Goal: Find specific page/section: Find specific page/section

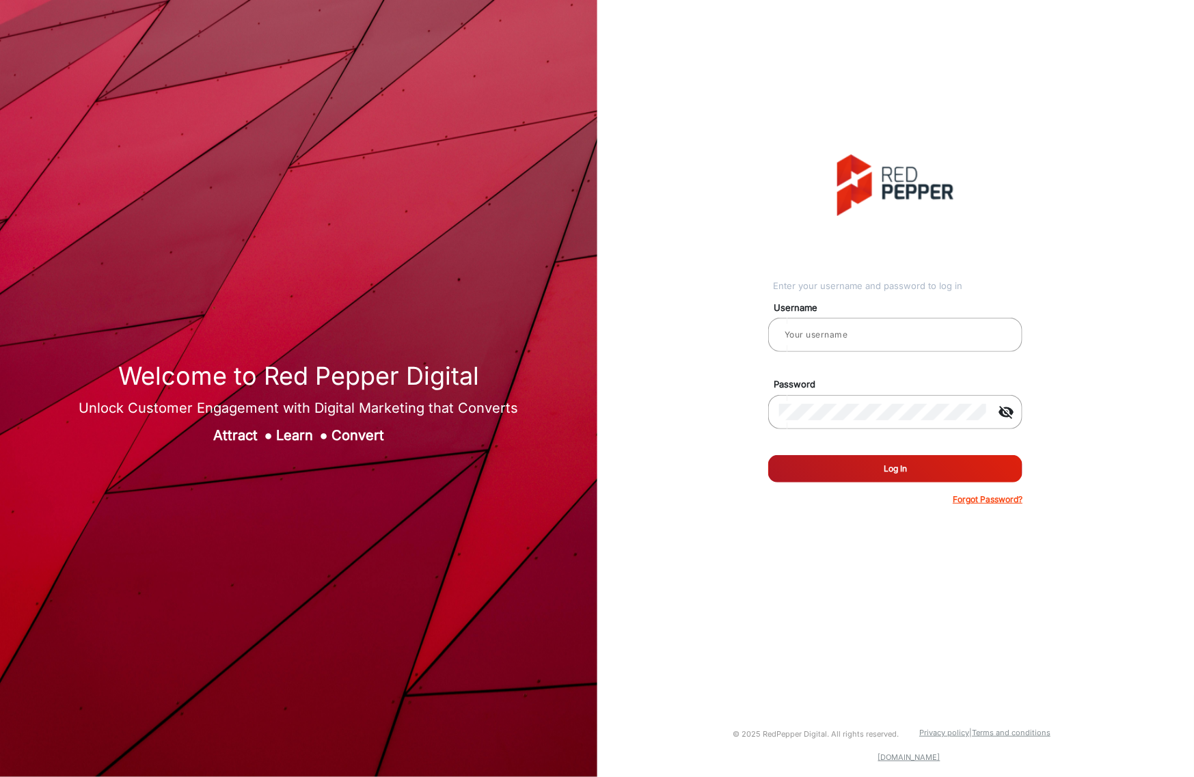
type input "[PERSON_NAME]"
click at [822, 461] on button "Log In" at bounding box center [895, 468] width 254 height 27
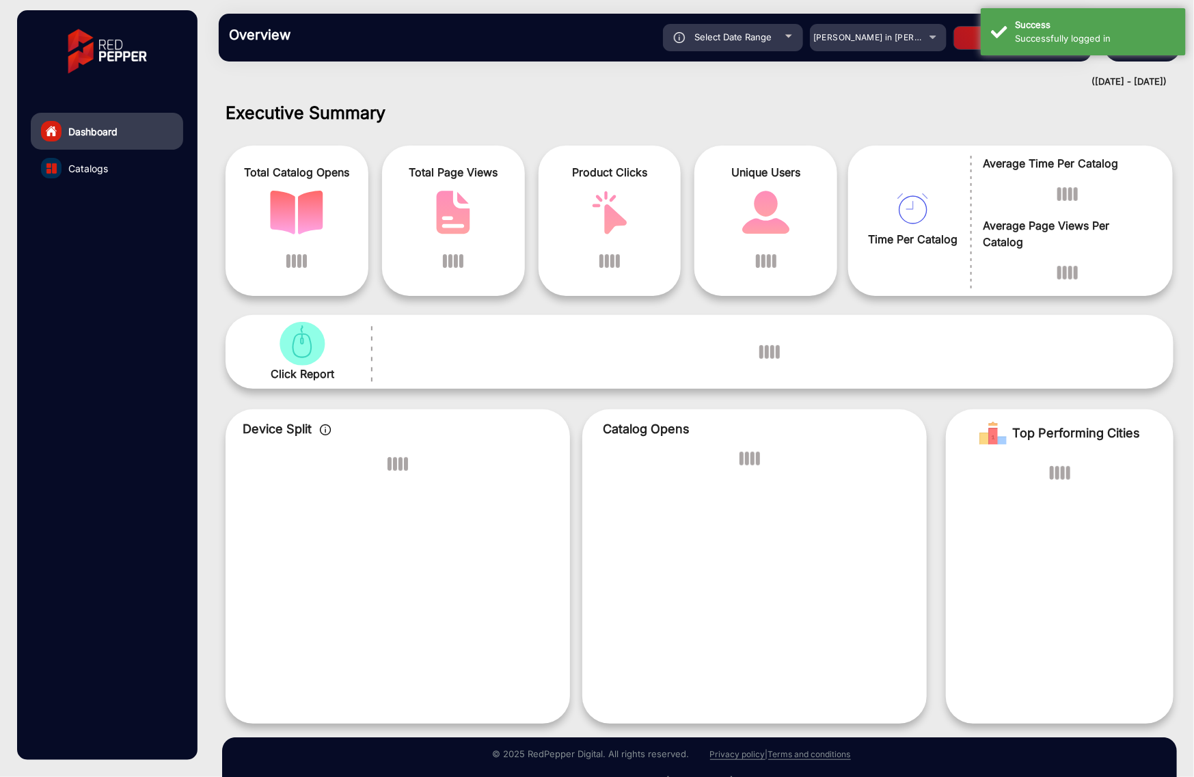
scroll to position [10, 0]
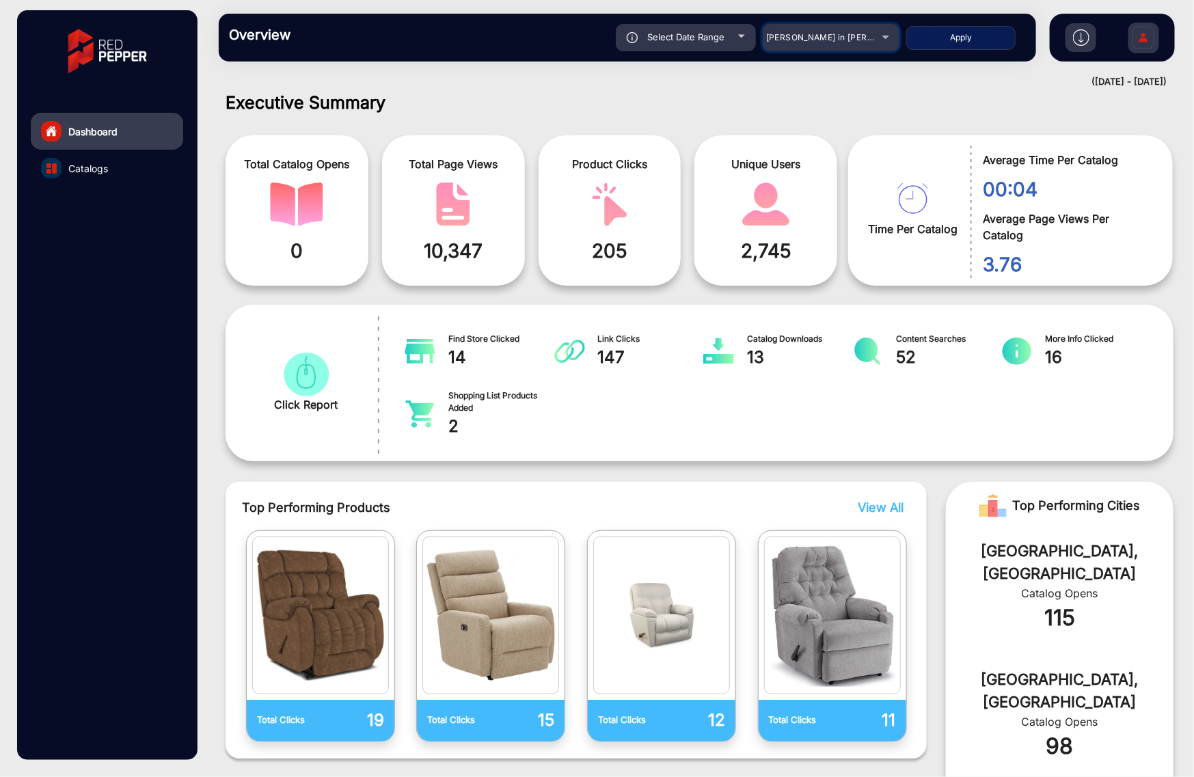
click at [873, 36] on div "[PERSON_NAME] in [PERSON_NAME]" at bounding box center [820, 37] width 109 height 16
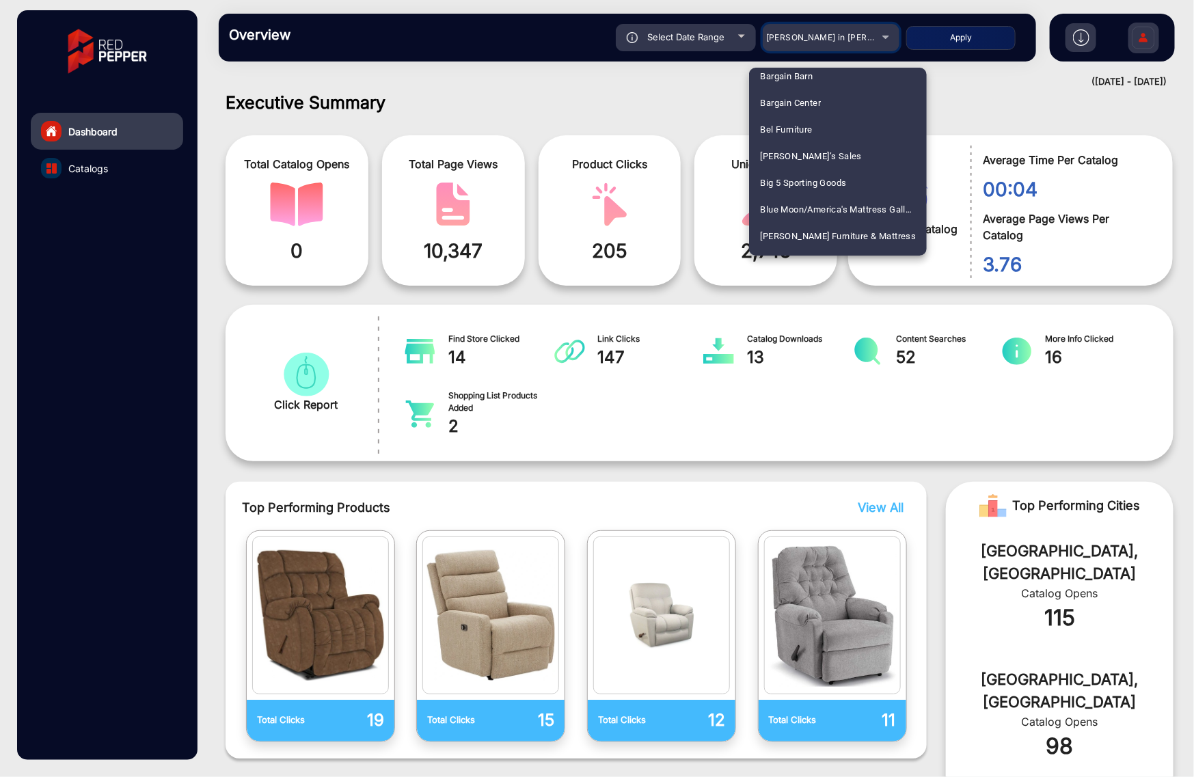
scroll to position [864, 0]
click at [817, 182] on span "Big 5 Sporting Goods" at bounding box center [803, 182] width 86 height 27
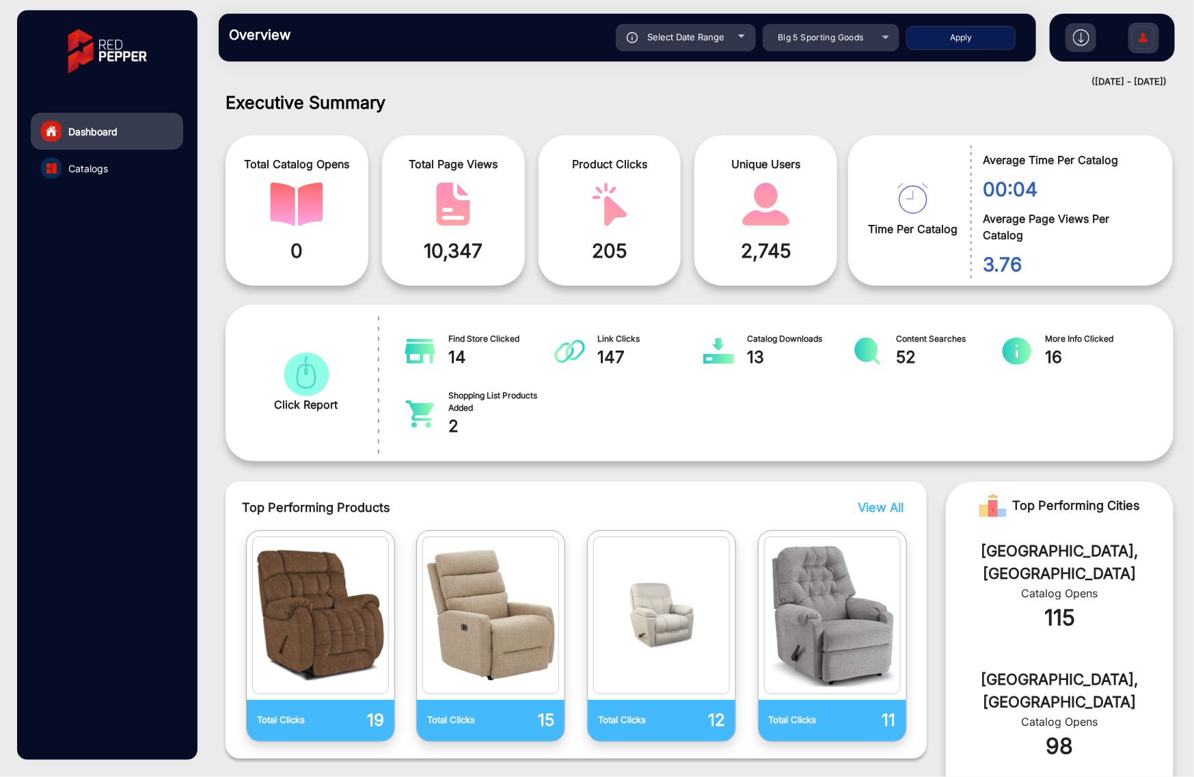
click at [952, 49] on button "Apply" at bounding box center [960, 38] width 109 height 24
type input "[DATE]"
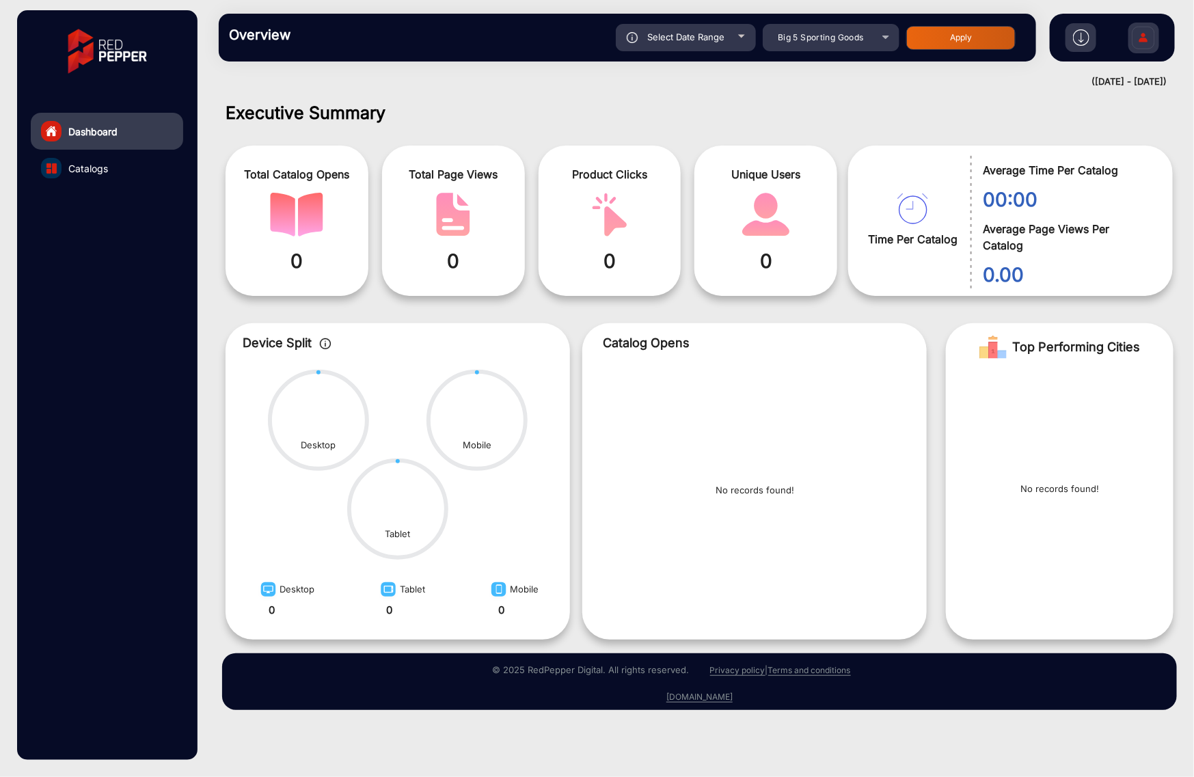
scroll to position [0, 0]
click at [738, 42] on div "Select Date Range" at bounding box center [686, 37] width 140 height 27
type input "[DATE]"
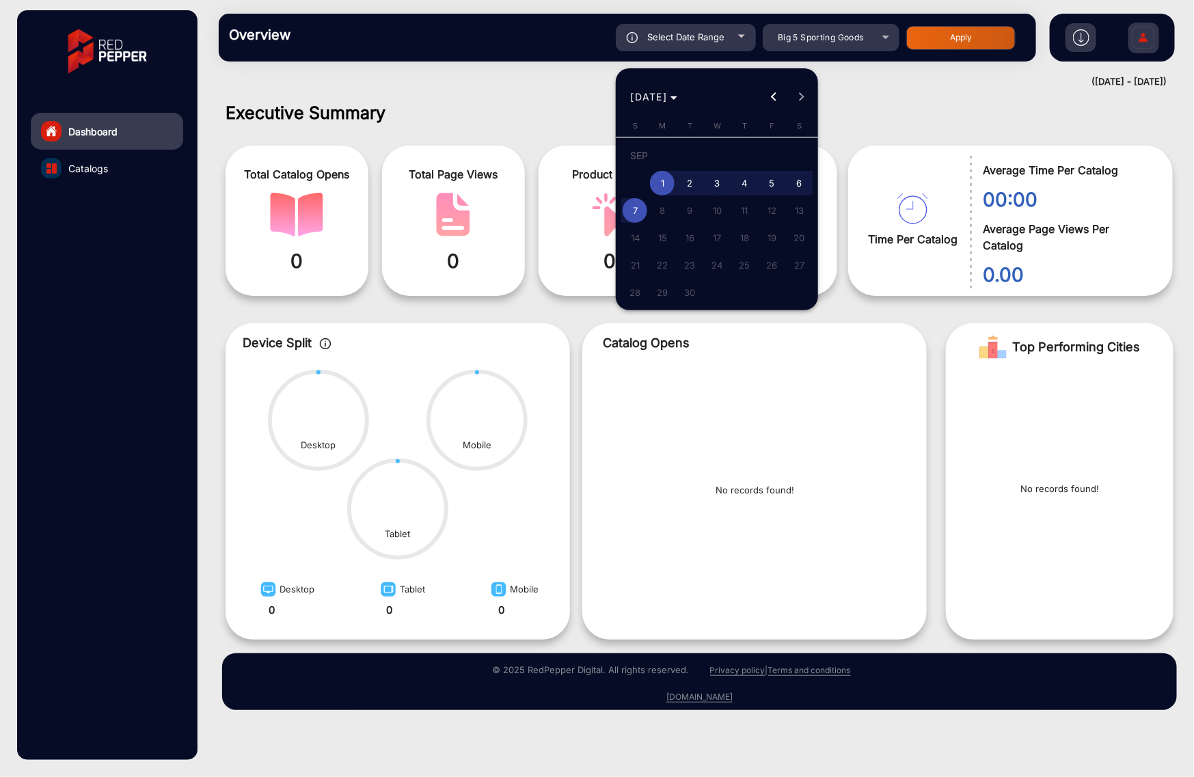
click at [769, 96] on span "Previous month" at bounding box center [773, 96] width 27 height 27
click at [772, 98] on span "Previous month" at bounding box center [773, 96] width 27 height 27
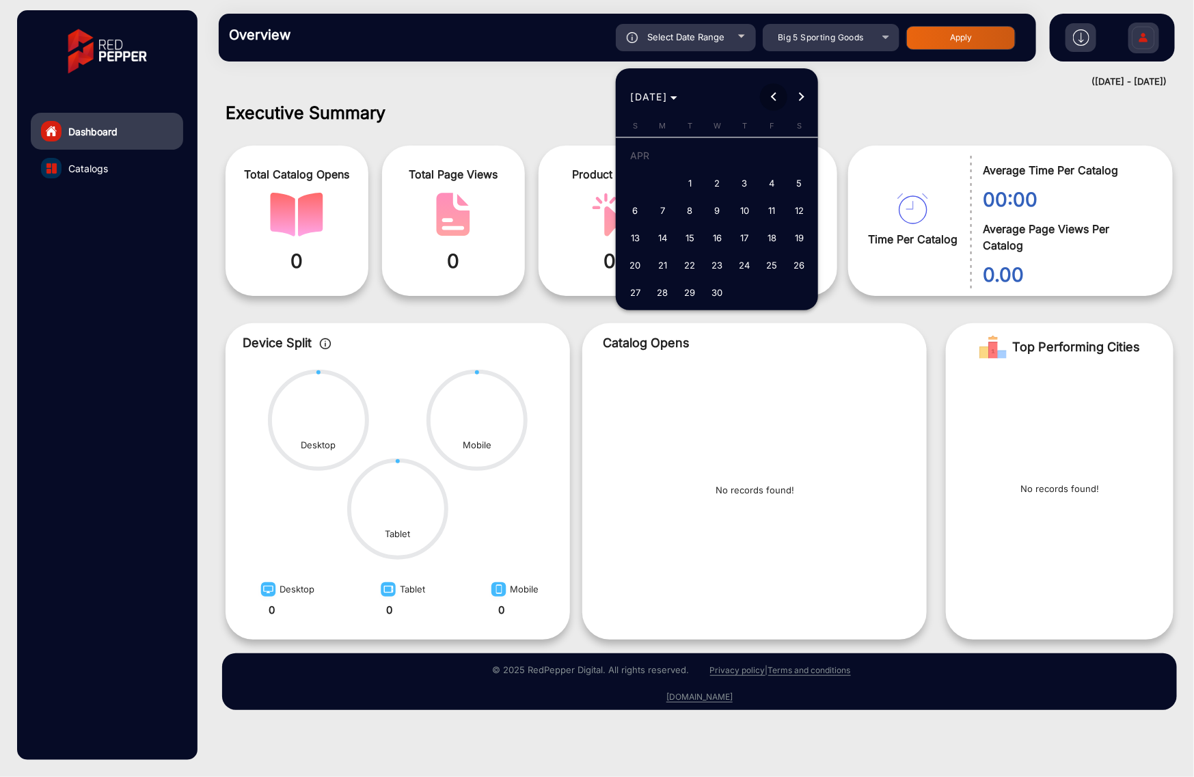
click at [772, 98] on span "Previous month" at bounding box center [773, 96] width 27 height 27
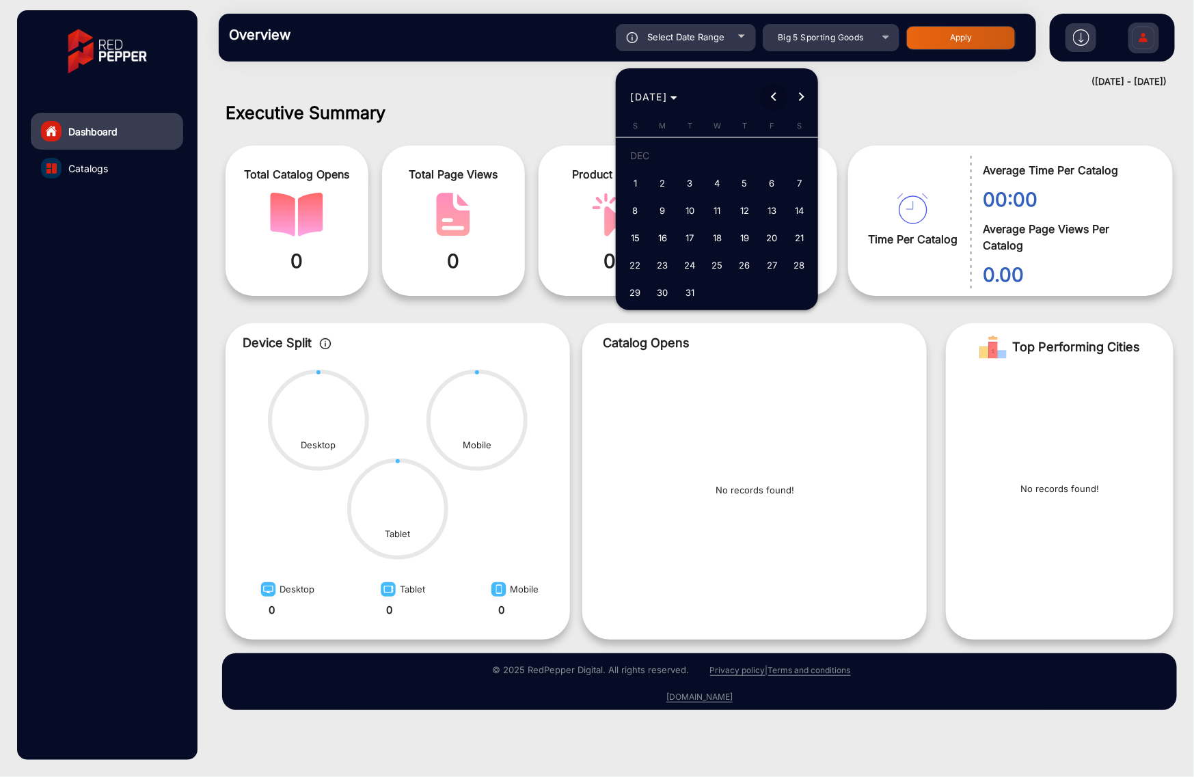
click at [772, 98] on span "Previous month" at bounding box center [773, 96] width 27 height 27
click at [659, 185] on span "1" at bounding box center [662, 183] width 25 height 25
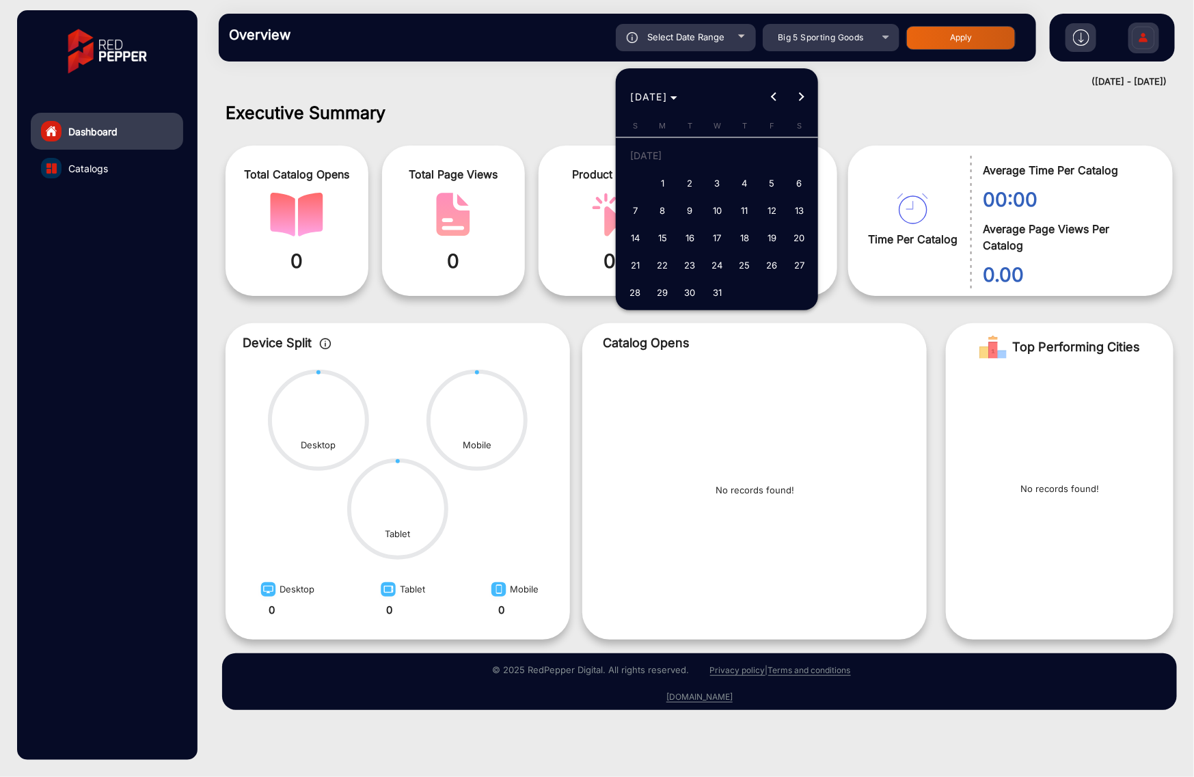
type input "[DATE]"
click at [803, 100] on span "Next month" at bounding box center [800, 96] width 27 height 27
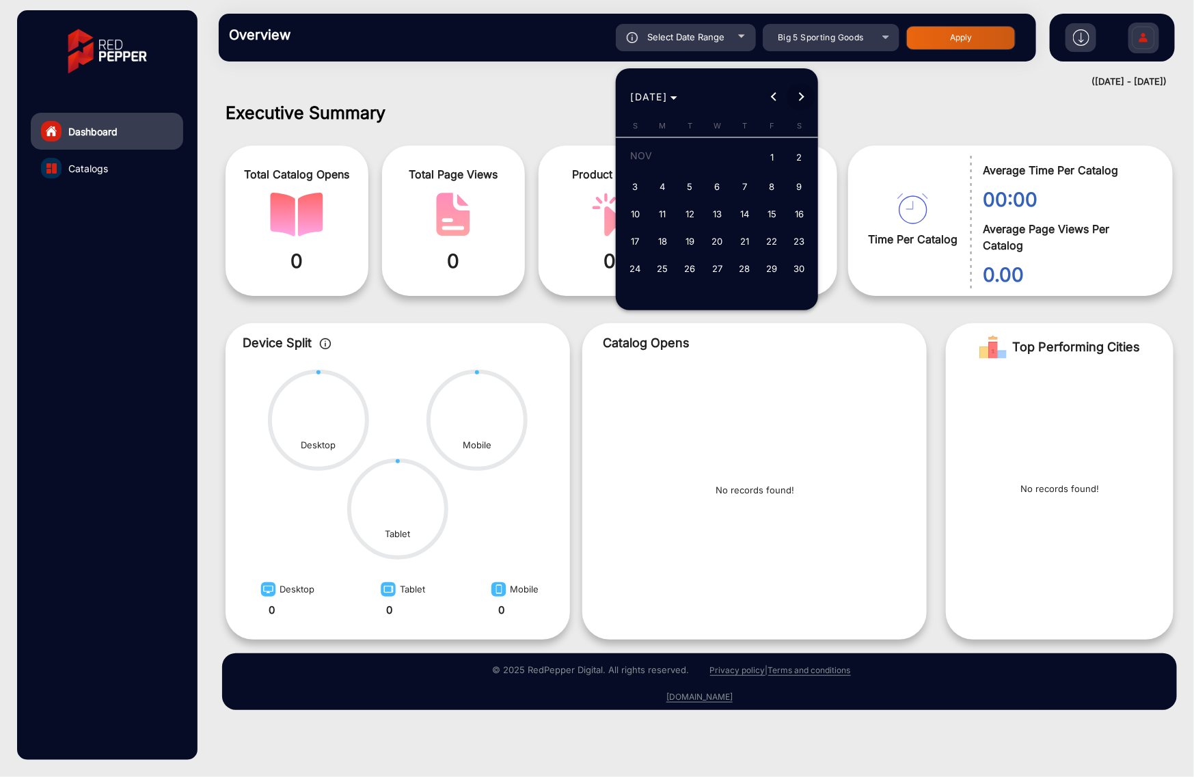
click at [803, 100] on span "Next month" at bounding box center [800, 96] width 27 height 27
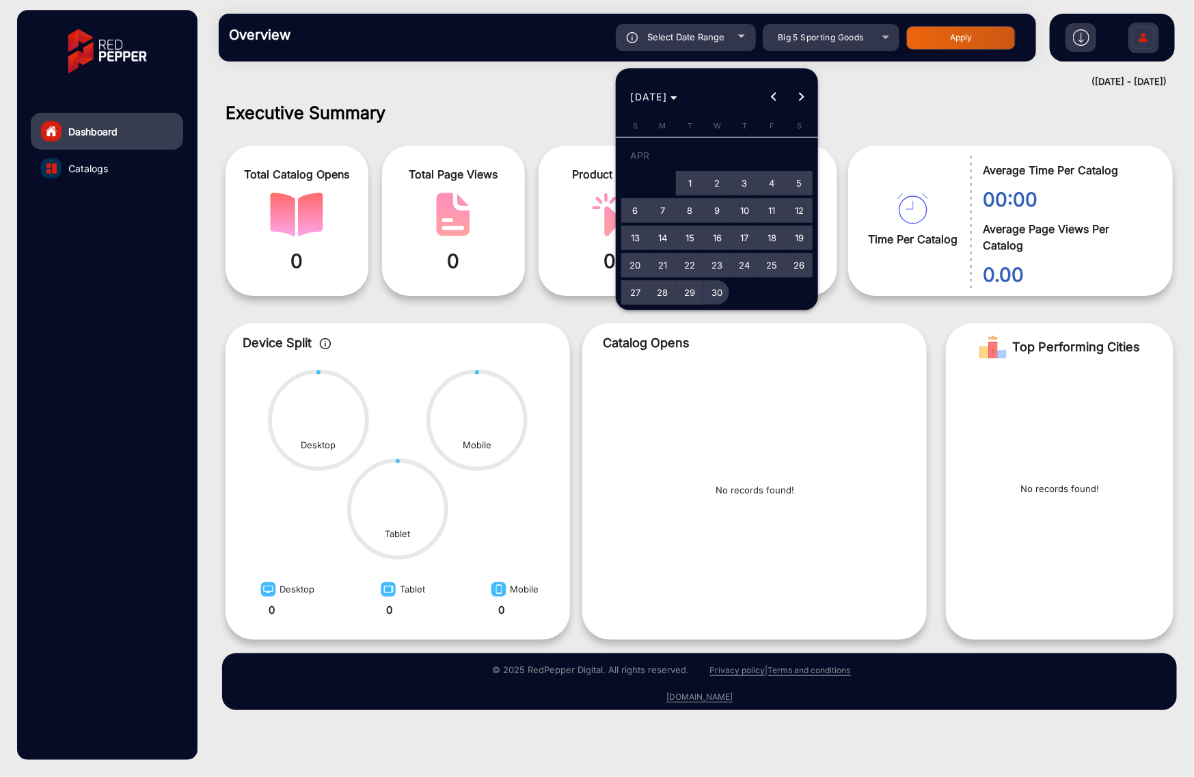
click at [717, 291] on span "30" at bounding box center [717, 292] width 25 height 25
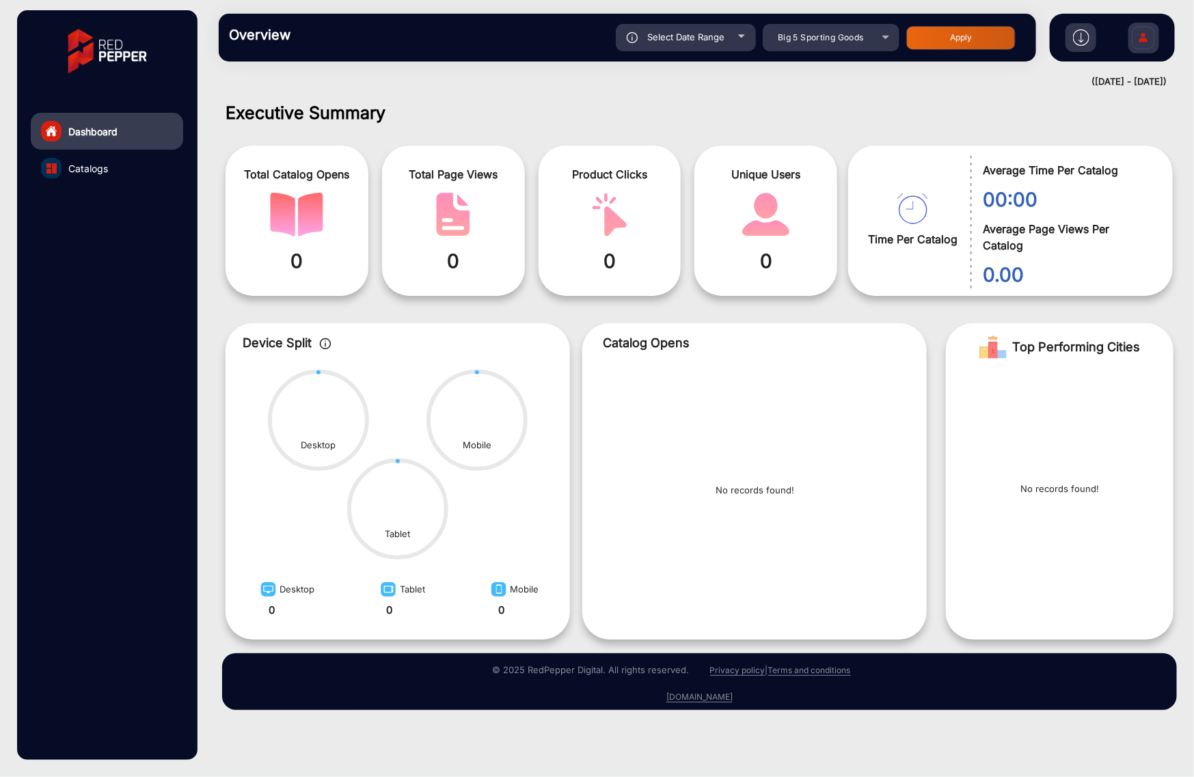
type input "[DATE]"
click at [938, 38] on button "Apply" at bounding box center [960, 38] width 109 height 24
type input "[DATE]"
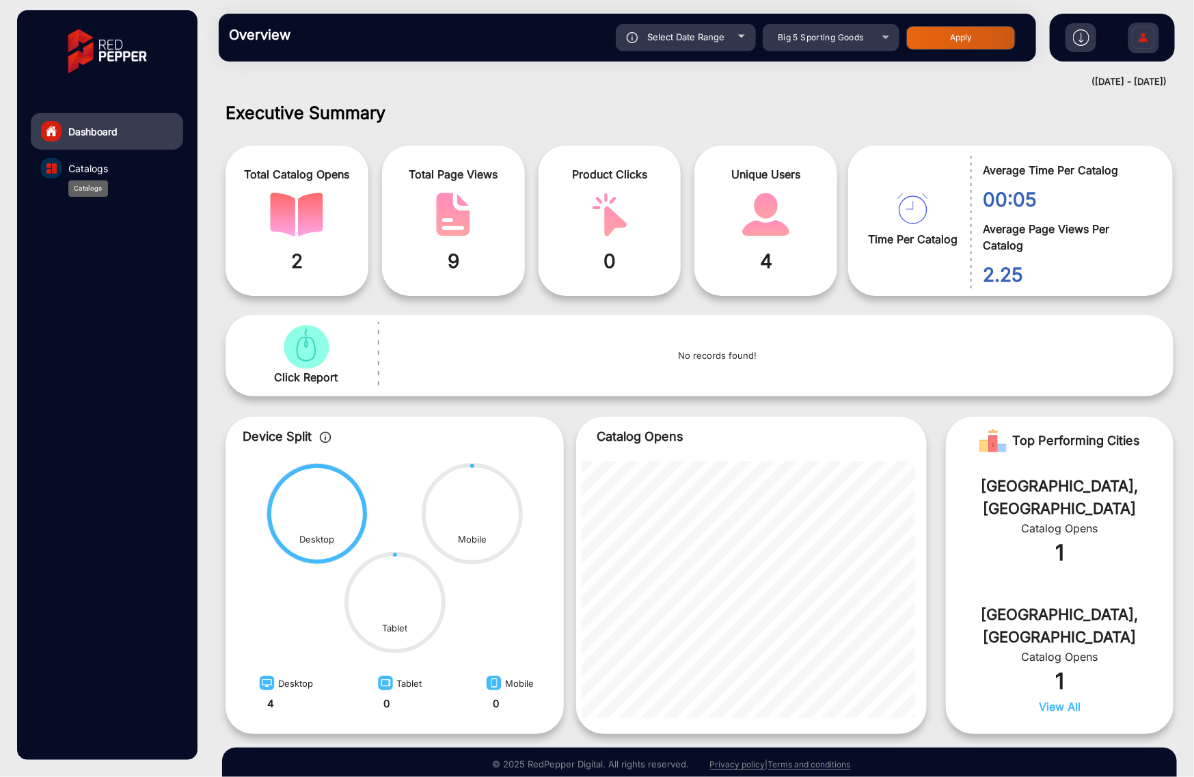
click at [93, 165] on span "Catalogs" at bounding box center [88, 168] width 40 height 14
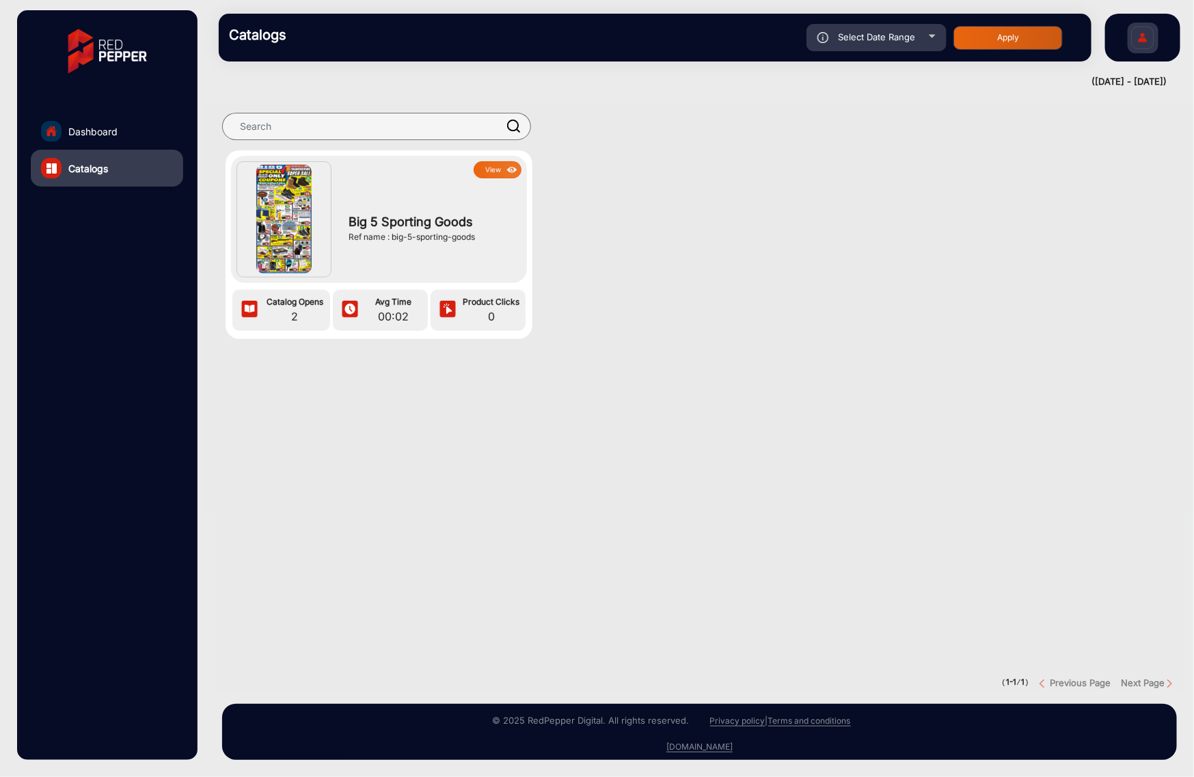
click at [492, 168] on button "View" at bounding box center [498, 169] width 48 height 17
